Goal: Task Accomplishment & Management: Manage account settings

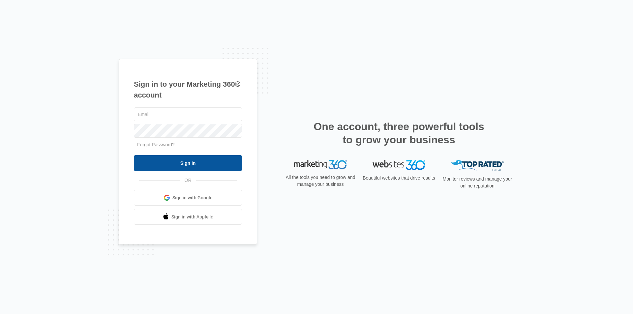
type input "[EMAIL_ADDRESS][DOMAIN_NAME]"
click at [191, 165] on input "Sign In" at bounding box center [188, 163] width 108 height 16
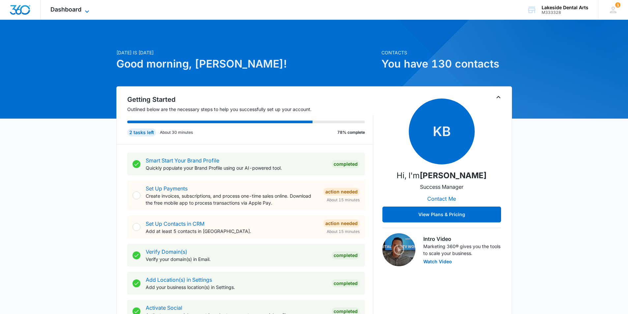
click at [88, 12] on icon at bounding box center [87, 11] width 4 height 2
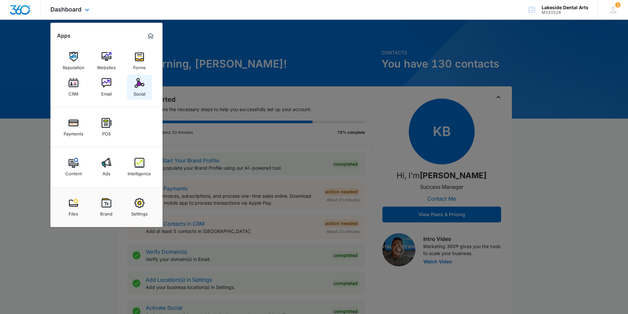
click at [142, 89] on div "Social" at bounding box center [139, 92] width 12 height 9
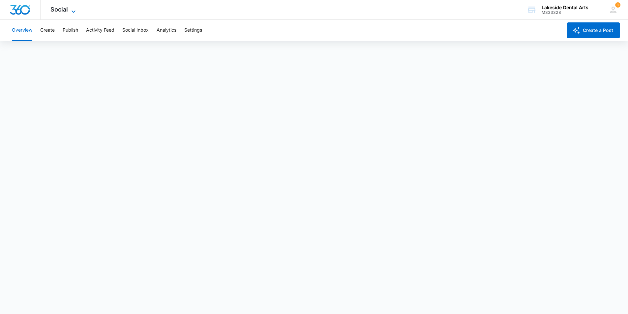
click at [72, 10] on icon at bounding box center [74, 12] width 8 height 8
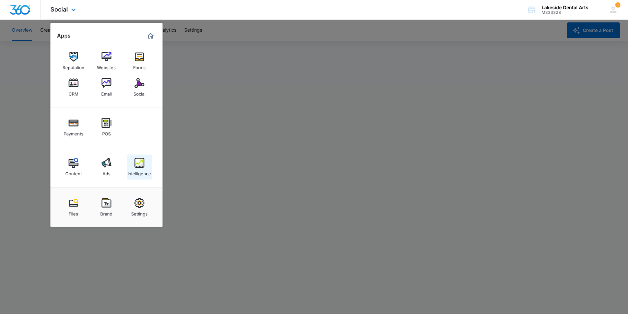
click at [138, 165] on img at bounding box center [139, 163] width 10 height 10
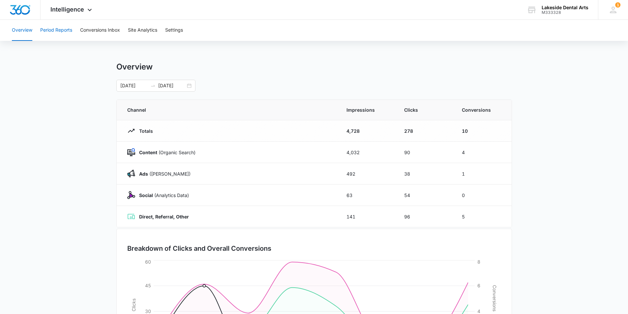
click at [57, 27] on button "Period Reports" at bounding box center [56, 30] width 32 height 21
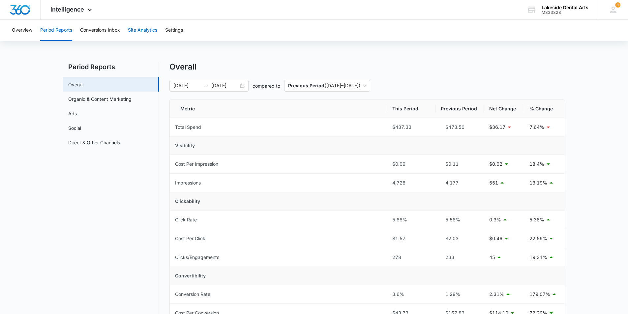
click at [150, 30] on button "Site Analytics" at bounding box center [142, 30] width 29 height 21
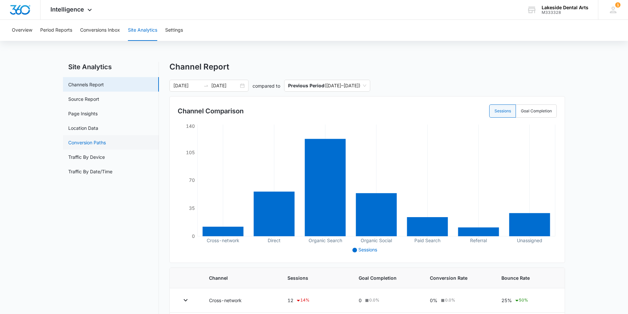
click at [90, 142] on link "Conversion Paths" at bounding box center [87, 142] width 38 height 7
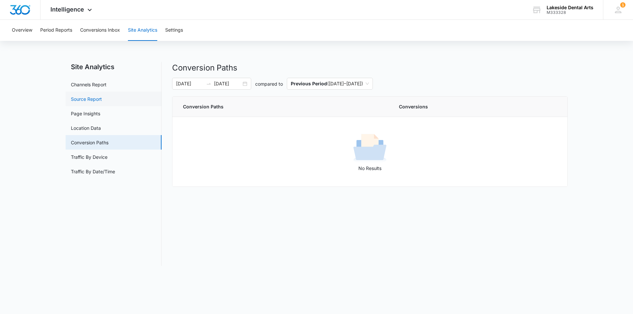
click at [88, 97] on link "Source Report" at bounding box center [86, 99] width 31 height 7
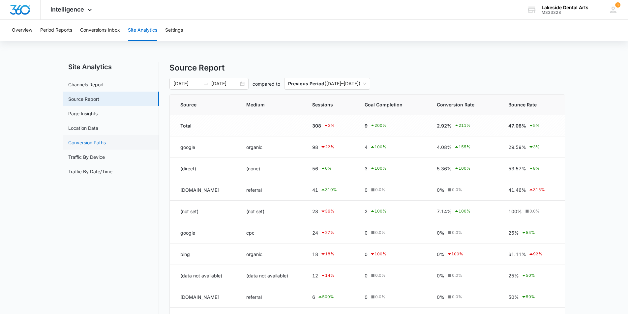
click at [93, 139] on link "Conversion Paths" at bounding box center [87, 142] width 38 height 7
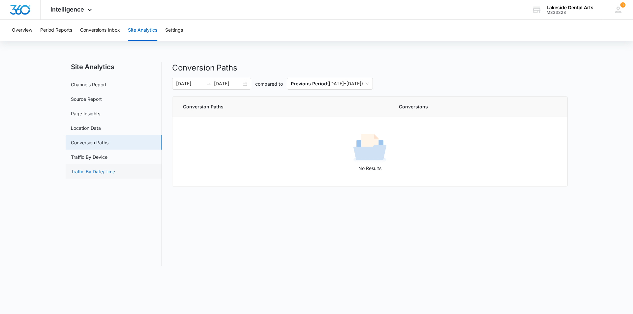
click at [91, 171] on link "Traffic By Date/Time" at bounding box center [93, 171] width 44 height 7
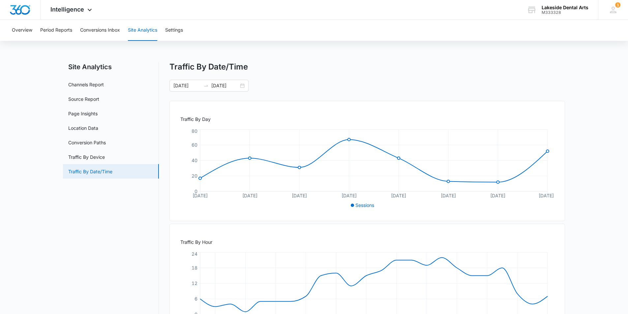
click at [84, 170] on link "Traffic By Date/Time" at bounding box center [90, 171] width 44 height 7
click at [89, 146] on link "Conversion Paths" at bounding box center [87, 142] width 38 height 7
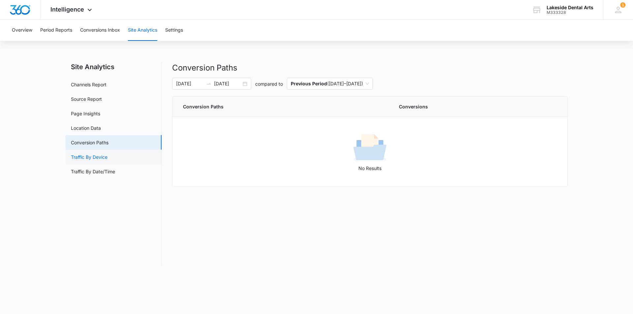
click at [92, 156] on link "Traffic By Device" at bounding box center [89, 157] width 37 height 7
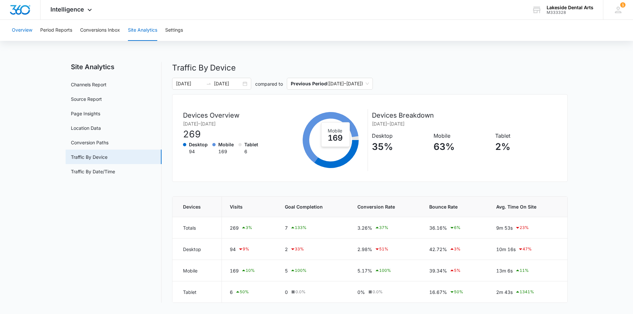
click at [25, 30] on button "Overview" at bounding box center [22, 30] width 20 height 21
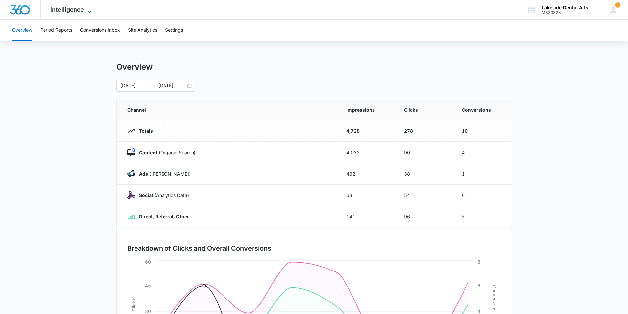
click at [88, 11] on icon at bounding box center [90, 11] width 4 height 2
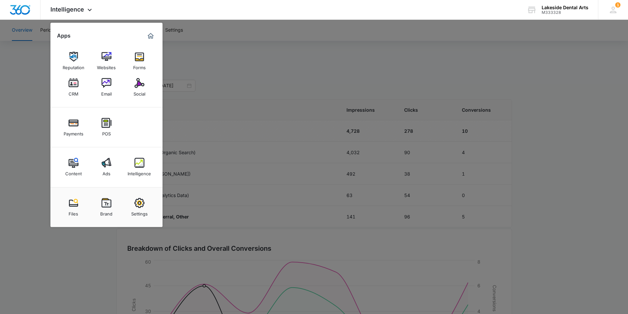
click at [71, 164] on img at bounding box center [74, 163] width 10 height 10
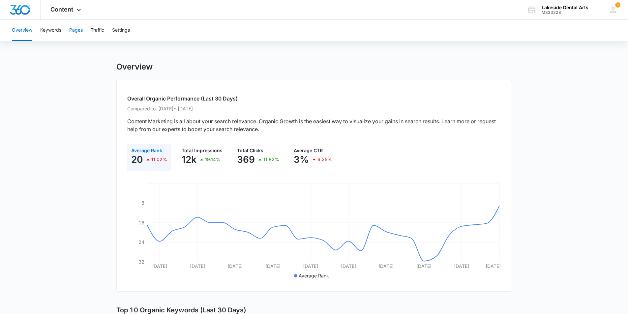
click at [75, 29] on button "Pages" at bounding box center [76, 30] width 14 height 21
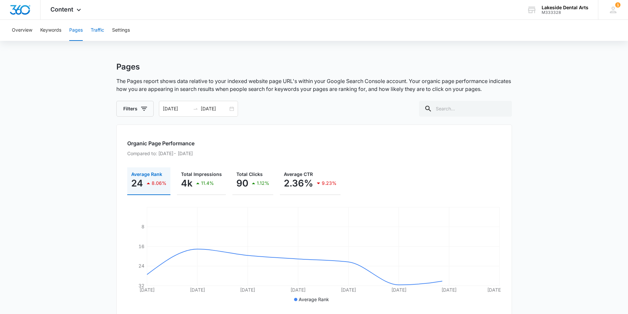
click at [96, 30] on button "Traffic" at bounding box center [98, 30] width 14 height 21
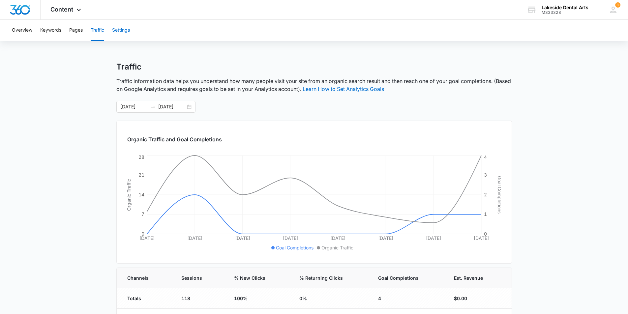
click at [127, 31] on button "Settings" at bounding box center [121, 30] width 18 height 21
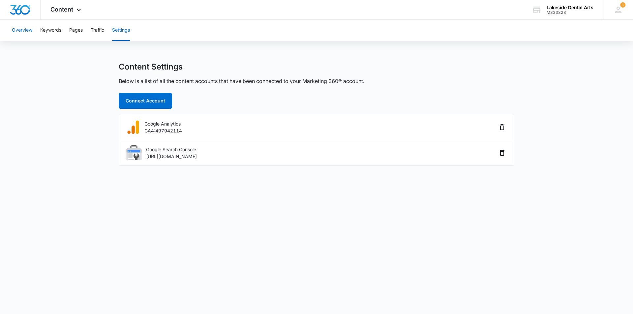
click at [18, 31] on button "Overview" at bounding box center [22, 30] width 20 height 21
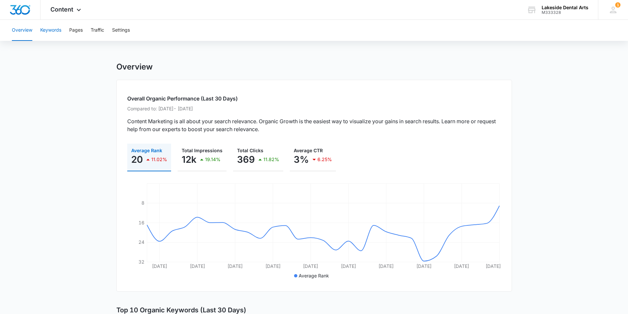
click at [51, 30] on button "Keywords" at bounding box center [50, 30] width 21 height 21
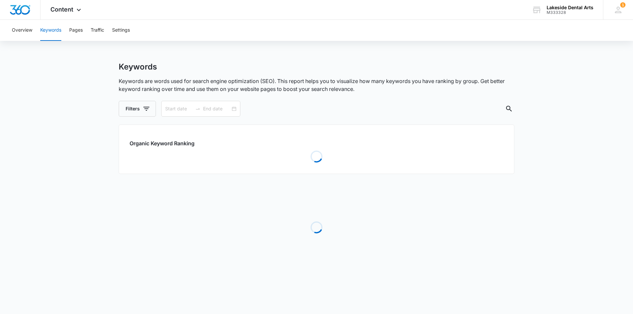
type input "[DATE]"
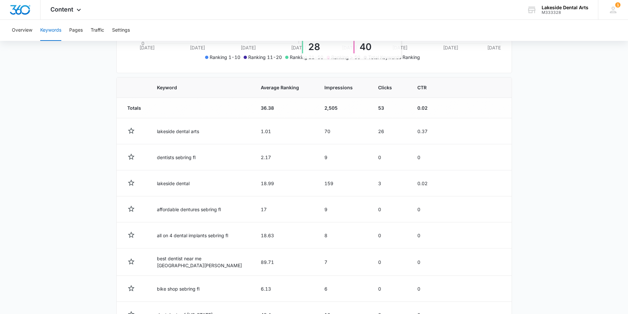
scroll to position [295, 0]
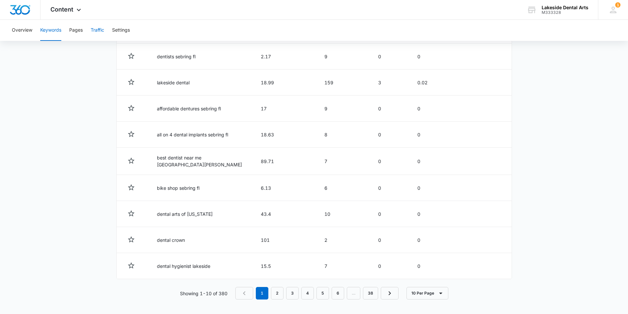
click at [97, 29] on button "Traffic" at bounding box center [98, 30] width 14 height 21
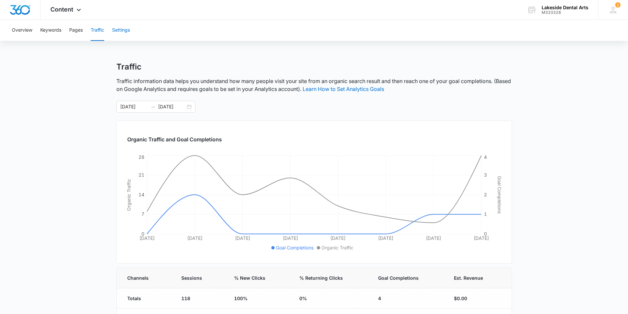
click at [123, 30] on button "Settings" at bounding box center [121, 30] width 18 height 21
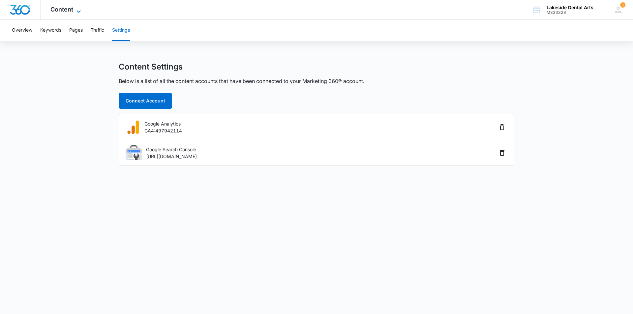
click at [80, 10] on icon at bounding box center [79, 12] width 8 height 8
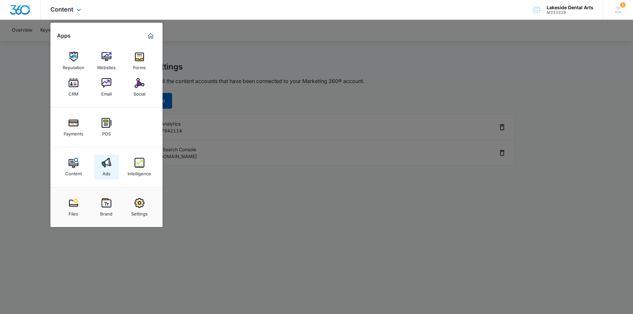
click at [107, 174] on div "Ads" at bounding box center [107, 172] width 8 height 9
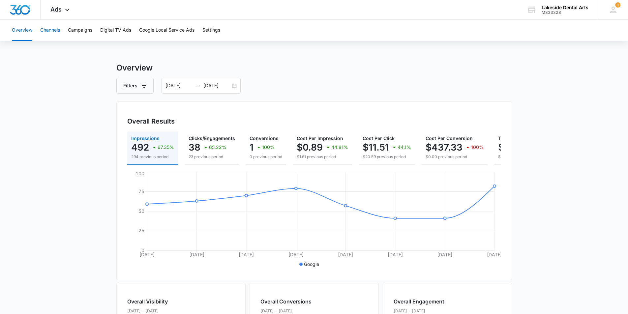
click at [52, 30] on button "Channels" at bounding box center [50, 30] width 20 height 21
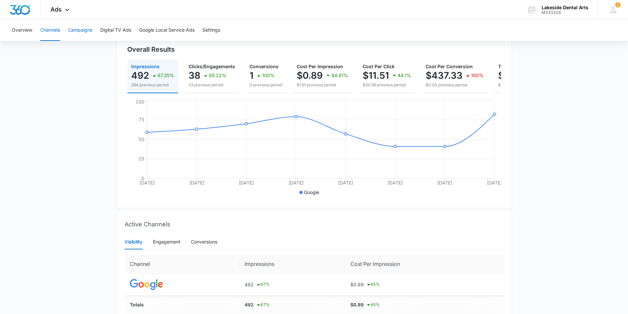
scroll to position [10, 0]
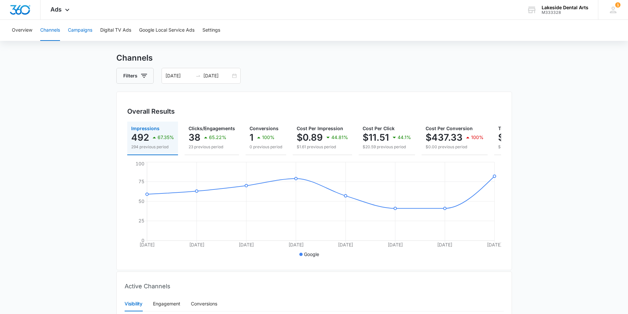
click at [80, 30] on button "Campaigns" at bounding box center [80, 30] width 24 height 21
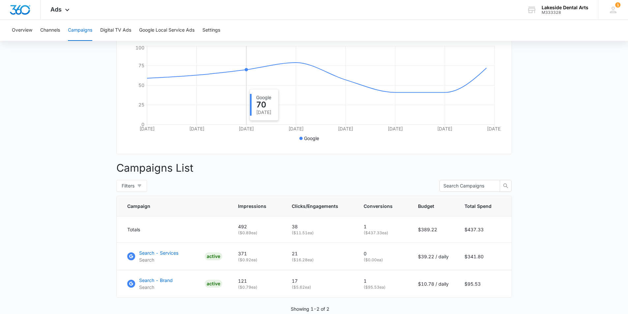
scroll to position [161, 0]
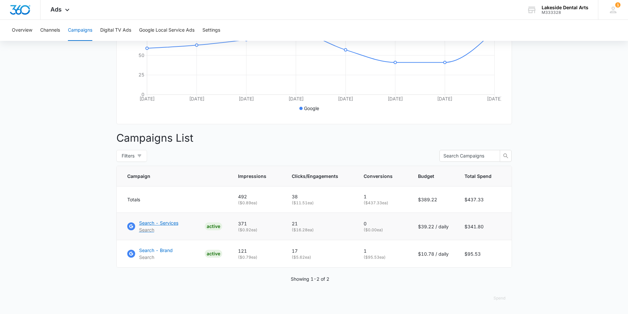
click at [168, 221] on p "Search - Services" at bounding box center [158, 223] width 39 height 7
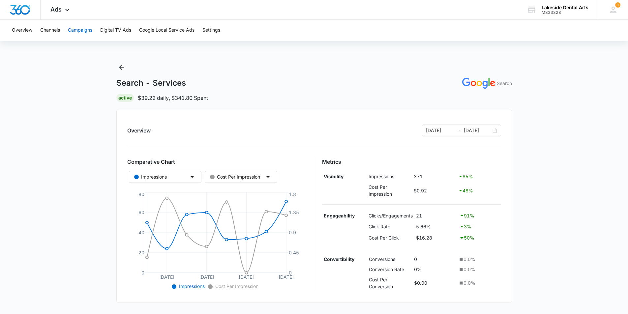
click at [83, 30] on button "Campaigns" at bounding box center [80, 30] width 24 height 21
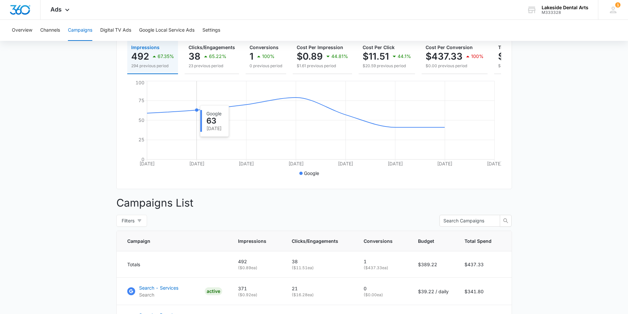
scroll to position [161, 0]
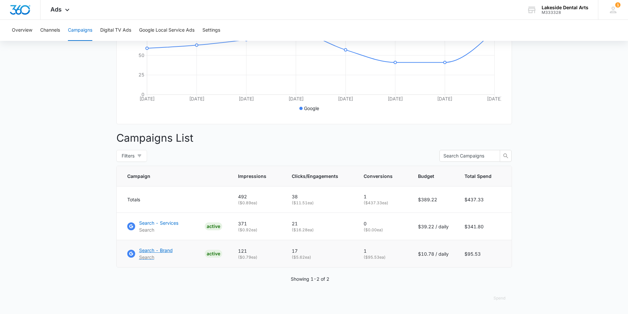
click at [167, 250] on p "Search - Brand" at bounding box center [156, 250] width 34 height 7
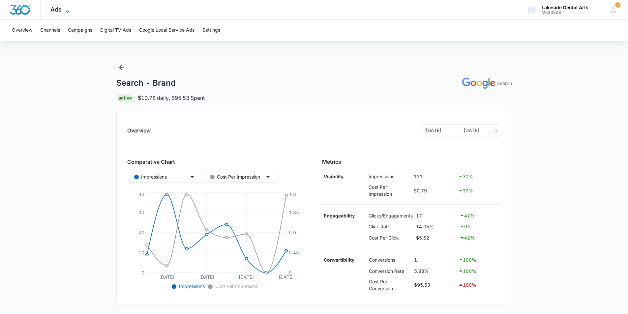
click at [66, 11] on icon at bounding box center [67, 11] width 4 height 2
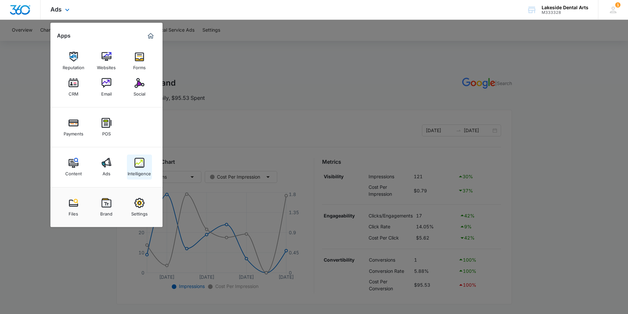
click at [139, 173] on div "Intelligence" at bounding box center [139, 172] width 23 height 9
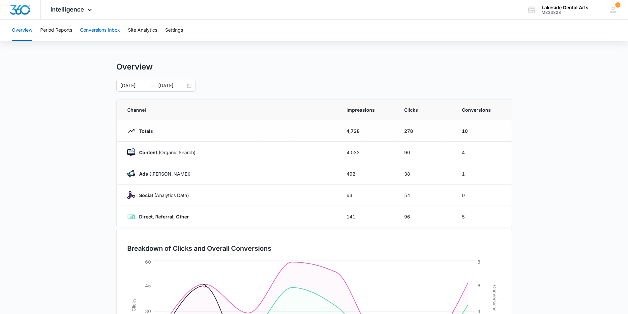
click at [105, 29] on button "Conversions Inbox" at bounding box center [100, 30] width 40 height 21
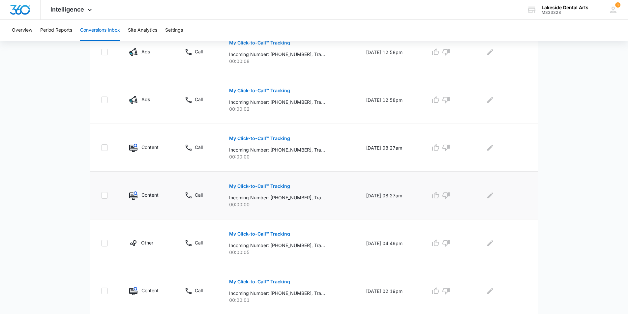
scroll to position [392, 0]
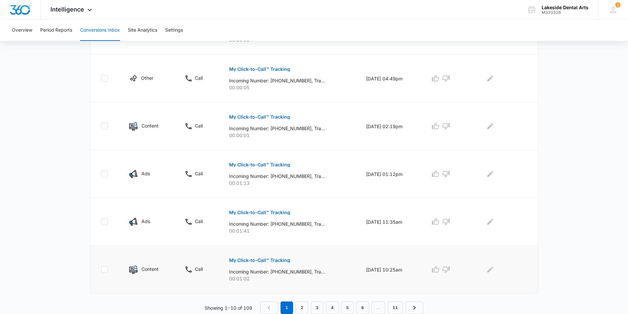
click at [268, 260] on p "My Click-to-Call™ Tracking" at bounding box center [259, 260] width 61 height 5
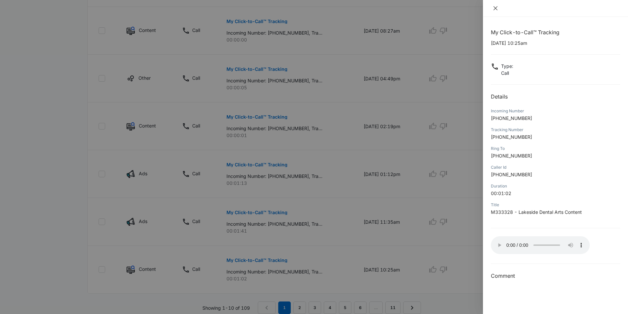
click at [494, 7] on icon "close" at bounding box center [495, 8] width 4 height 4
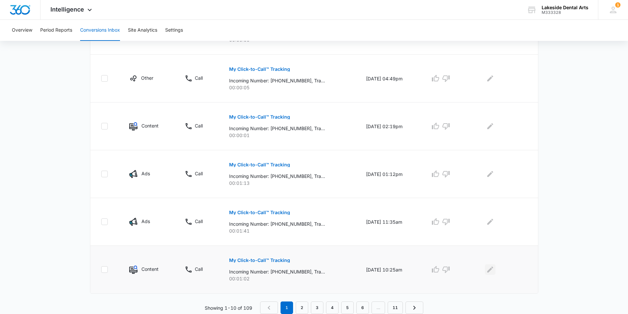
click at [494, 272] on icon "Edit Comments" at bounding box center [490, 270] width 8 height 8
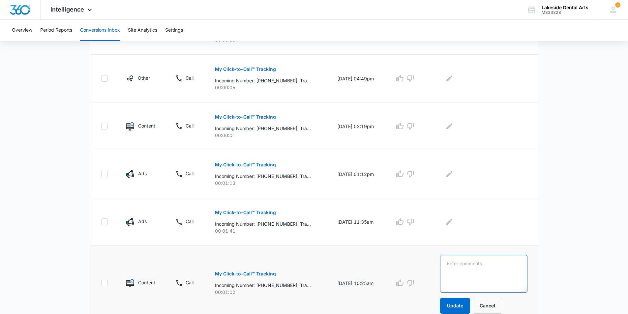
click at [470, 265] on textarea at bounding box center [483, 274] width 87 height 38
type textarea "Insurance Inquiry"
click at [457, 302] on button "Update" at bounding box center [455, 306] width 30 height 16
click at [462, 305] on button "Update" at bounding box center [455, 306] width 30 height 16
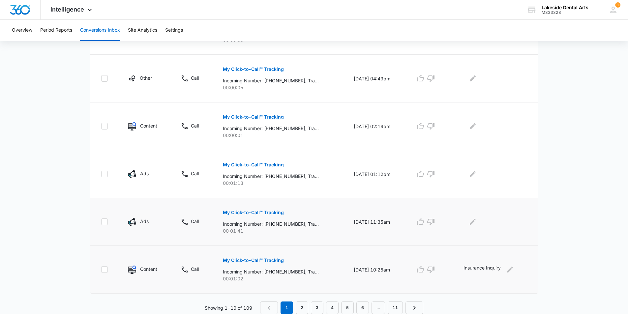
click at [240, 211] on p "My Click-to-Call™ Tracking" at bounding box center [253, 212] width 61 height 5
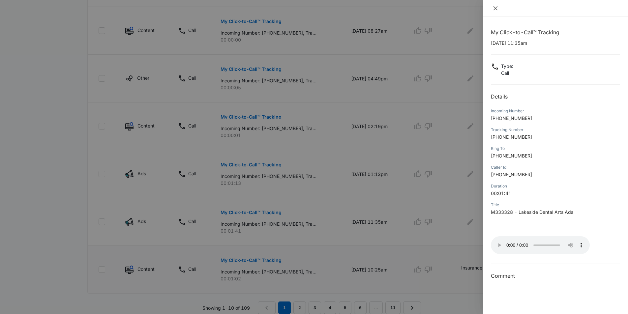
click at [491, 11] on button "Close" at bounding box center [495, 8] width 9 height 6
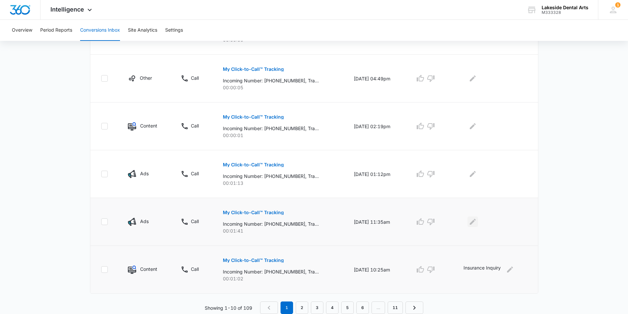
click at [474, 220] on icon "Edit Comments" at bounding box center [473, 222] width 8 height 8
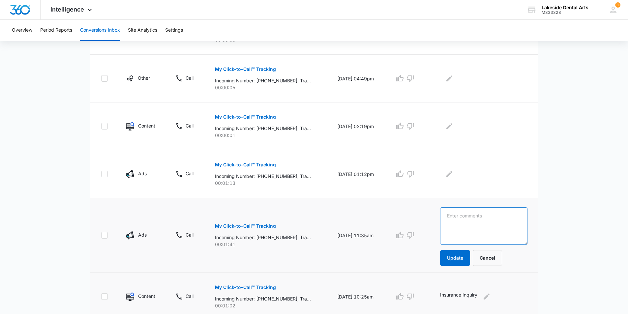
click at [458, 216] on textarea at bounding box center [483, 226] width 87 height 38
type textarea "Insurance Inquiry"
click at [464, 258] on button "Update" at bounding box center [455, 258] width 30 height 16
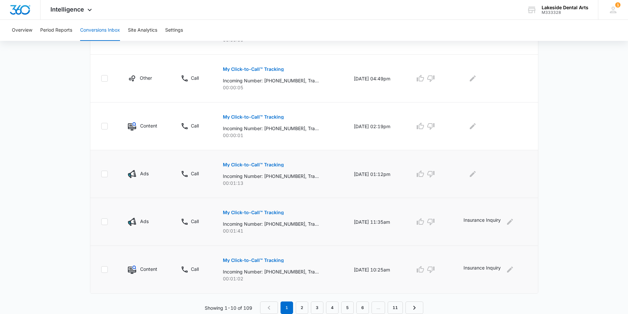
click at [248, 163] on p "My Click-to-Call™ Tracking" at bounding box center [253, 164] width 61 height 5
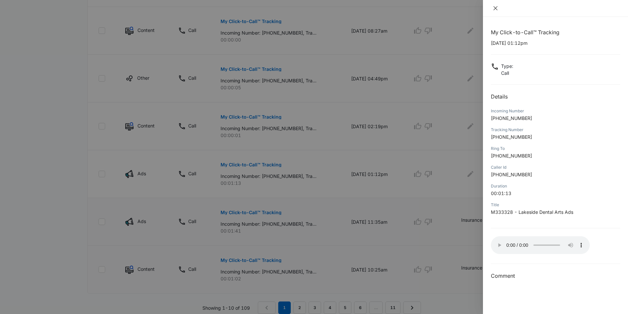
click at [495, 8] on icon "close" at bounding box center [495, 8] width 4 height 4
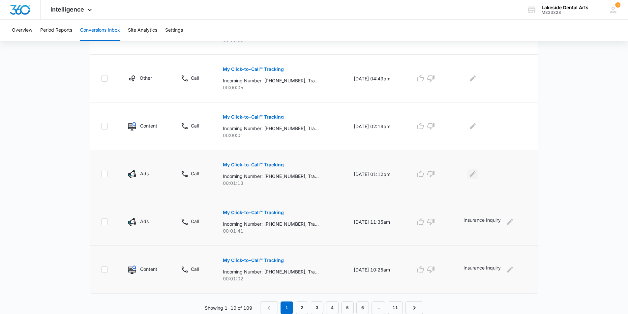
click at [473, 174] on icon "Edit Comments" at bounding box center [473, 174] width 8 height 8
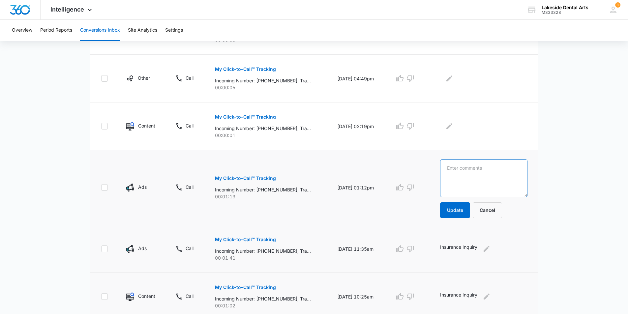
click at [462, 167] on textarea at bounding box center [483, 179] width 87 height 38
type textarea "Wants to speak to [PERSON_NAME]"
click at [459, 211] on button "Update" at bounding box center [455, 210] width 30 height 16
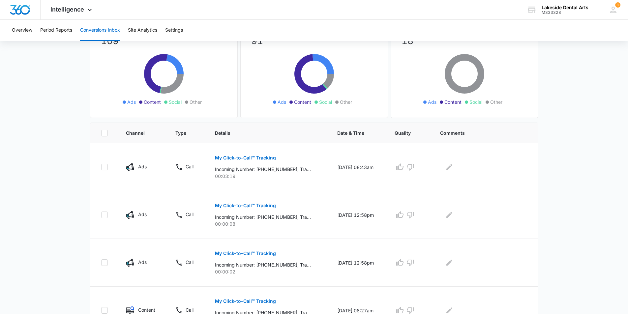
scroll to position [62, 0]
